Goal: Task Accomplishment & Management: Manage account settings

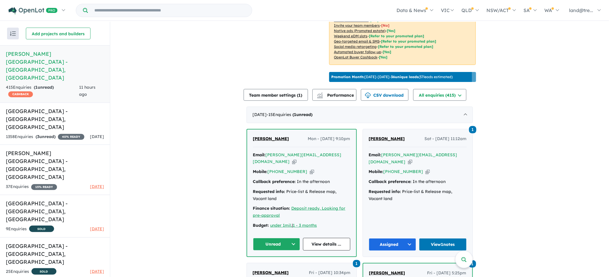
scroll to position [258, 0]
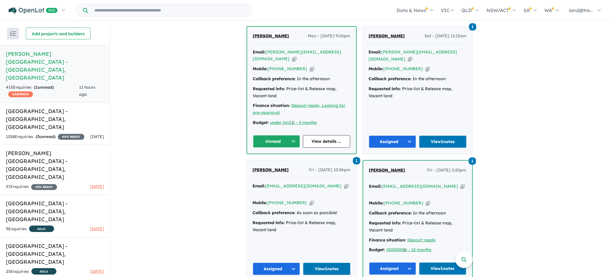
click at [291, 135] on button "Unread" at bounding box center [276, 141] width 47 height 13
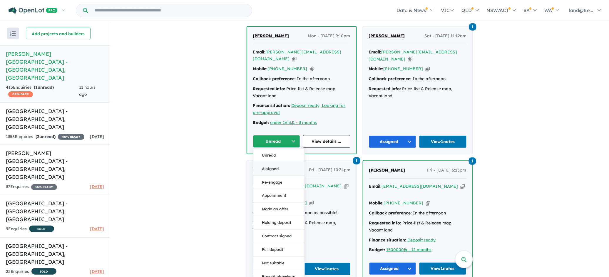
click at [270, 162] on button "Assigned" at bounding box center [278, 169] width 51 height 14
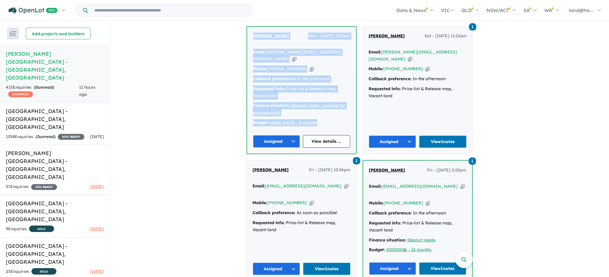
drag, startPoint x: 250, startPoint y: 27, endPoint x: 318, endPoint y: 109, distance: 106.0
click at [318, 109] on div "david rodrigues Mon - 13/10/2025, 9:10pm Email: david@awj.net.au Copied! Mobile…" at bounding box center [301, 90] width 109 height 127
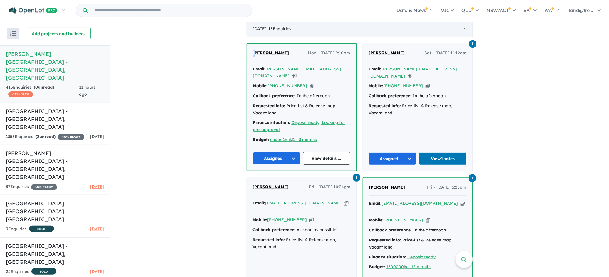
scroll to position [241, 0]
drag, startPoint x: 254, startPoint y: 28, endPoint x: 275, endPoint y: 59, distance: 37.7
click at [302, 46] on div "david rodrigues Mon - 13/10/2025, 9:10pm Email: david@awj.net.au Copied! Mobile…" at bounding box center [301, 107] width 109 height 127
click at [248, 60] on div "david rodrigues Mon - 13/10/2025, 9:10pm Email: david@awj.net.au Copied! Mobile…" at bounding box center [301, 107] width 109 height 127
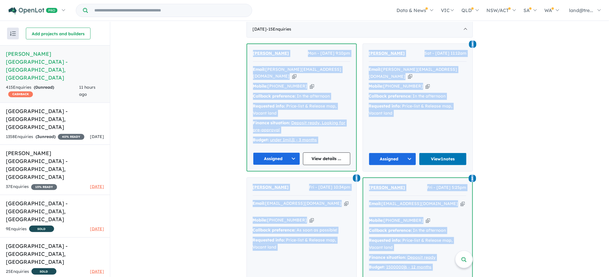
drag, startPoint x: 249, startPoint y: 49, endPoint x: 442, endPoint y: 244, distance: 274.1
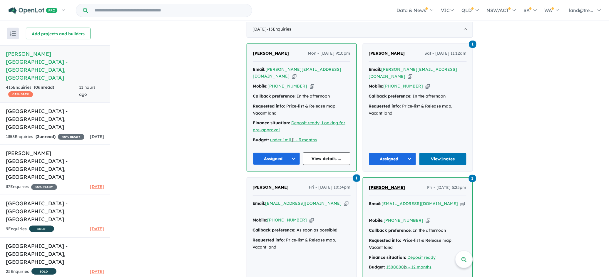
scroll to position [549, 0]
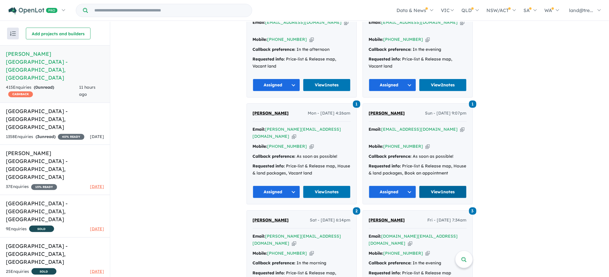
click at [439, 186] on link "View 1 notes" at bounding box center [443, 192] width 48 height 13
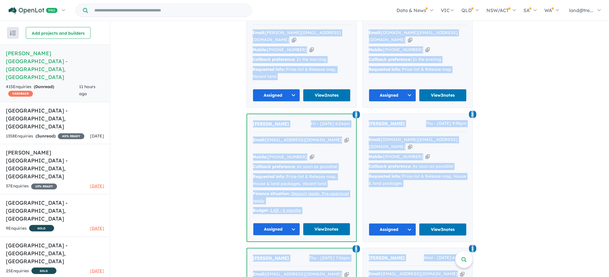
scroll to position [1057, 0]
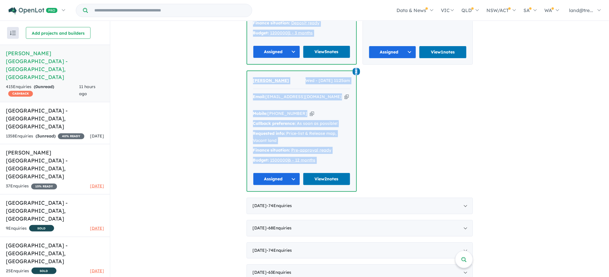
drag, startPoint x: 249, startPoint y: 83, endPoint x: 300, endPoint y: 118, distance: 62.3
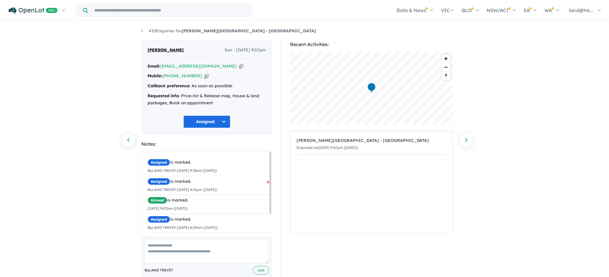
scroll to position [30, 0]
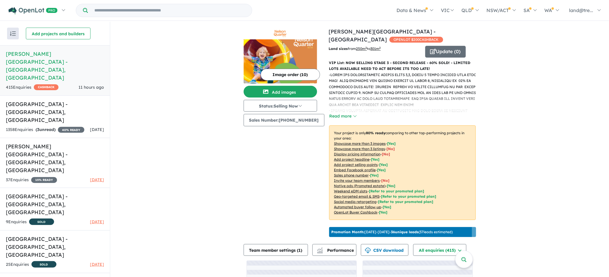
click at [362, 73] on p "-" at bounding box center [404, 132] width 151 height 120
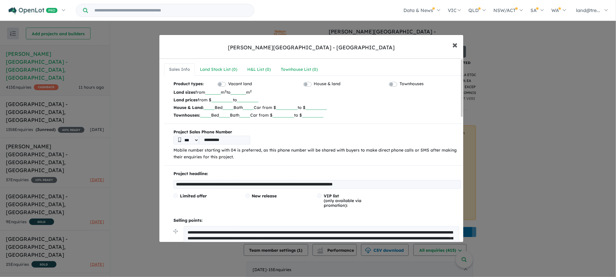
click at [455, 43] on span "×" at bounding box center [454, 44] width 5 height 13
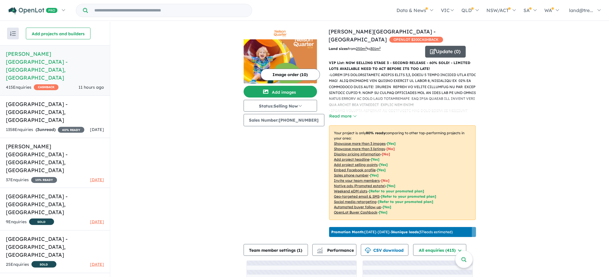
click at [438, 46] on button "Update ( 0 )" at bounding box center [445, 52] width 41 height 12
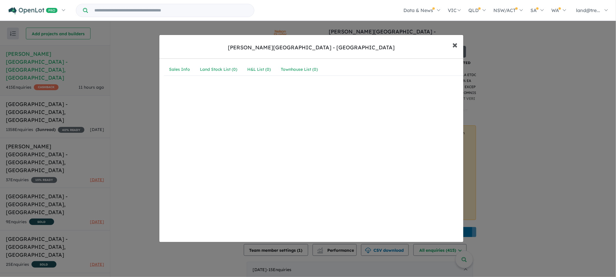
drag, startPoint x: 453, startPoint y: 44, endPoint x: 433, endPoint y: 51, distance: 21.3
click at [452, 44] on span "×" at bounding box center [454, 44] width 5 height 13
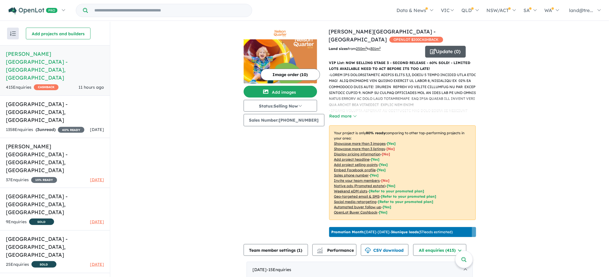
click at [433, 46] on button "Update ( 0 )" at bounding box center [445, 52] width 41 height 12
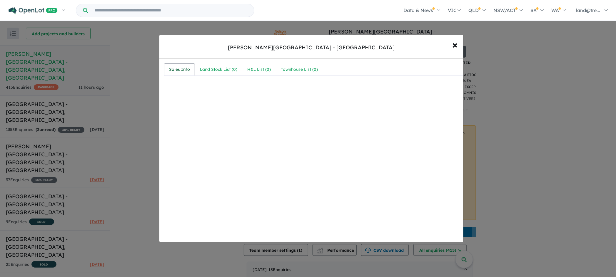
click at [177, 71] on div "Sales Info" at bounding box center [179, 69] width 21 height 7
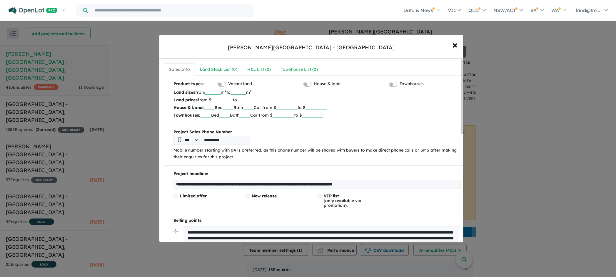
click at [333, 184] on input "**********" at bounding box center [316, 184] width 287 height 9
click at [392, 183] on input "**********" at bounding box center [316, 184] width 287 height 9
click at [428, 184] on input "**********" at bounding box center [316, 184] width 286 height 9
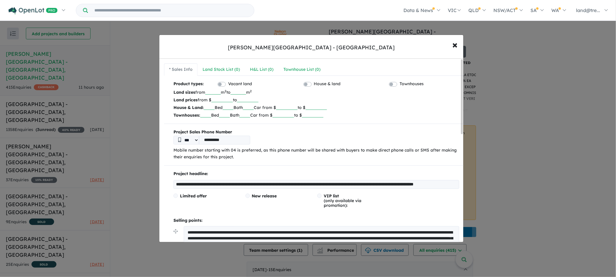
click at [347, 186] on input "**********" at bounding box center [316, 184] width 286 height 9
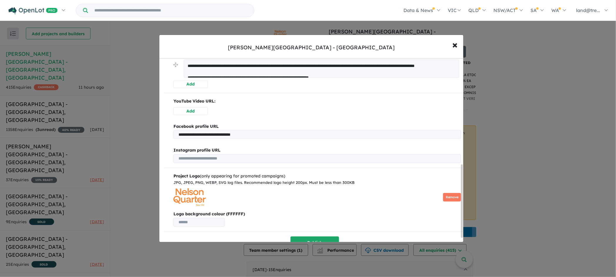
scroll to position [279, 0]
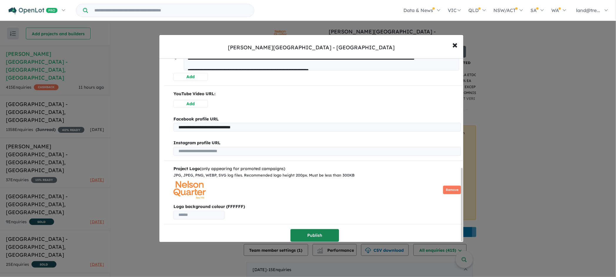
type input "**********"
click at [312, 231] on button "Publish" at bounding box center [314, 235] width 48 height 13
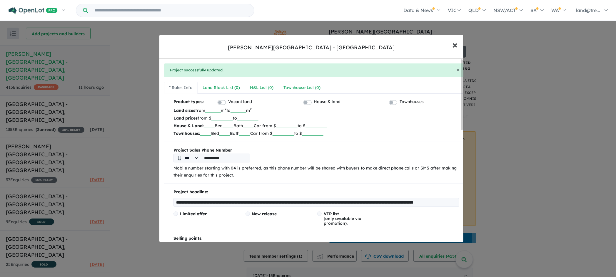
click at [453, 43] on span "×" at bounding box center [454, 44] width 5 height 13
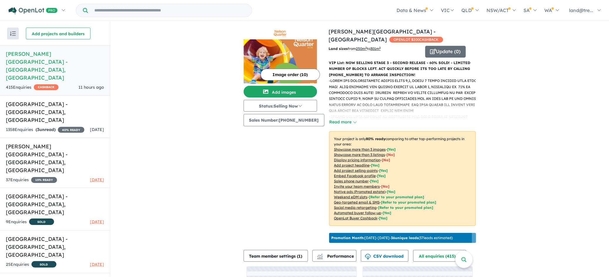
click at [368, 78] on p "-" at bounding box center [404, 138] width 151 height 120
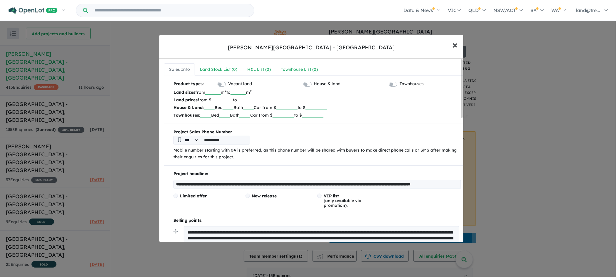
click at [453, 46] on span "×" at bounding box center [454, 44] width 5 height 13
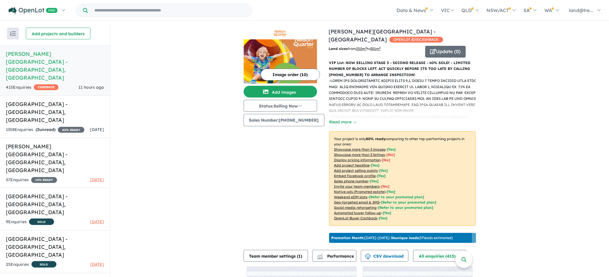
click at [342, 119] on button "Read more" at bounding box center [343, 122] width 28 height 7
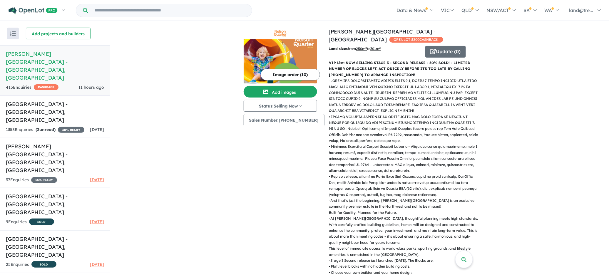
click at [286, 59] on img at bounding box center [280, 61] width 73 height 44
